Goal: Navigation & Orientation: Find specific page/section

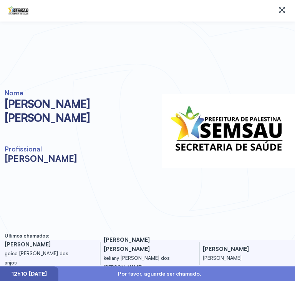
click at [219, 117] on img at bounding box center [228, 131] width 133 height 74
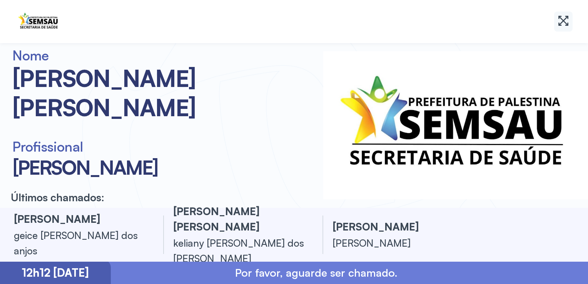
click at [569, 23] on div at bounding box center [563, 22] width 18 height 20
click at [399, 89] on img at bounding box center [455, 125] width 265 height 148
